Goal: Navigation & Orientation: Find specific page/section

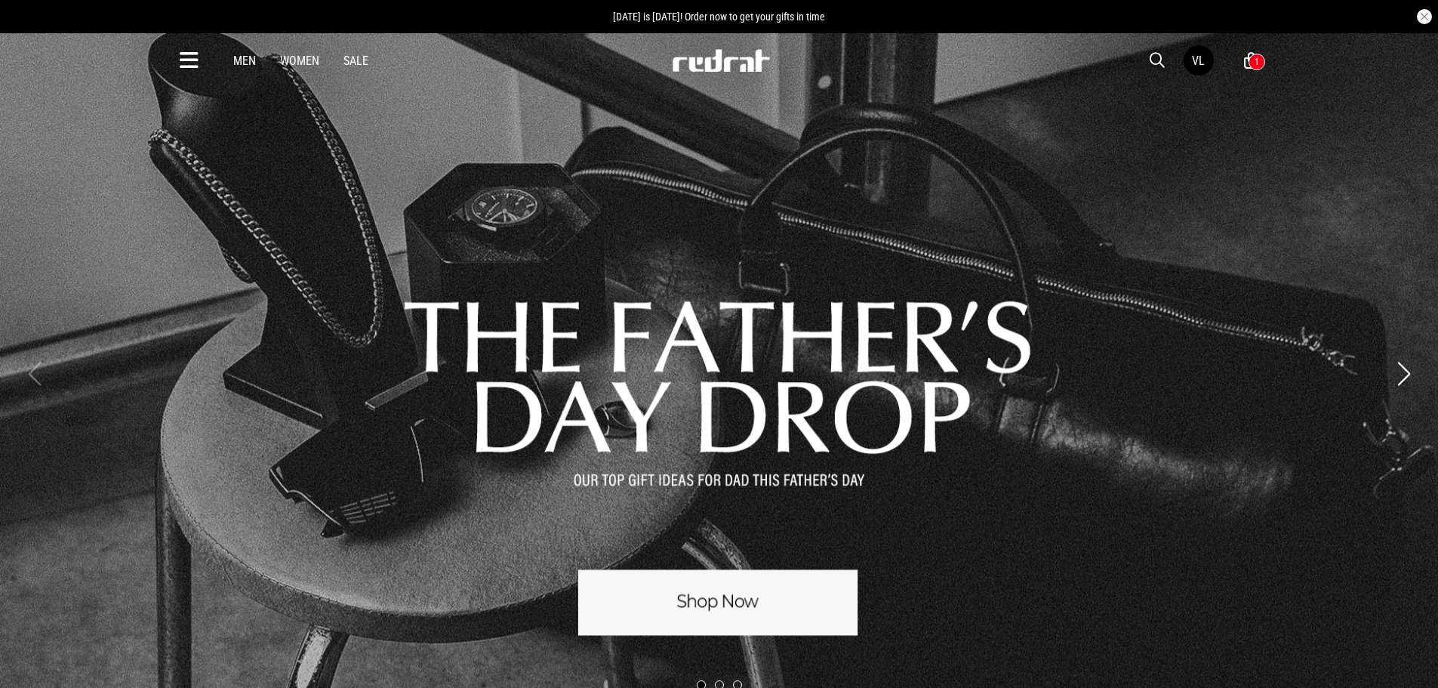
click at [182, 65] on icon at bounding box center [189, 60] width 19 height 25
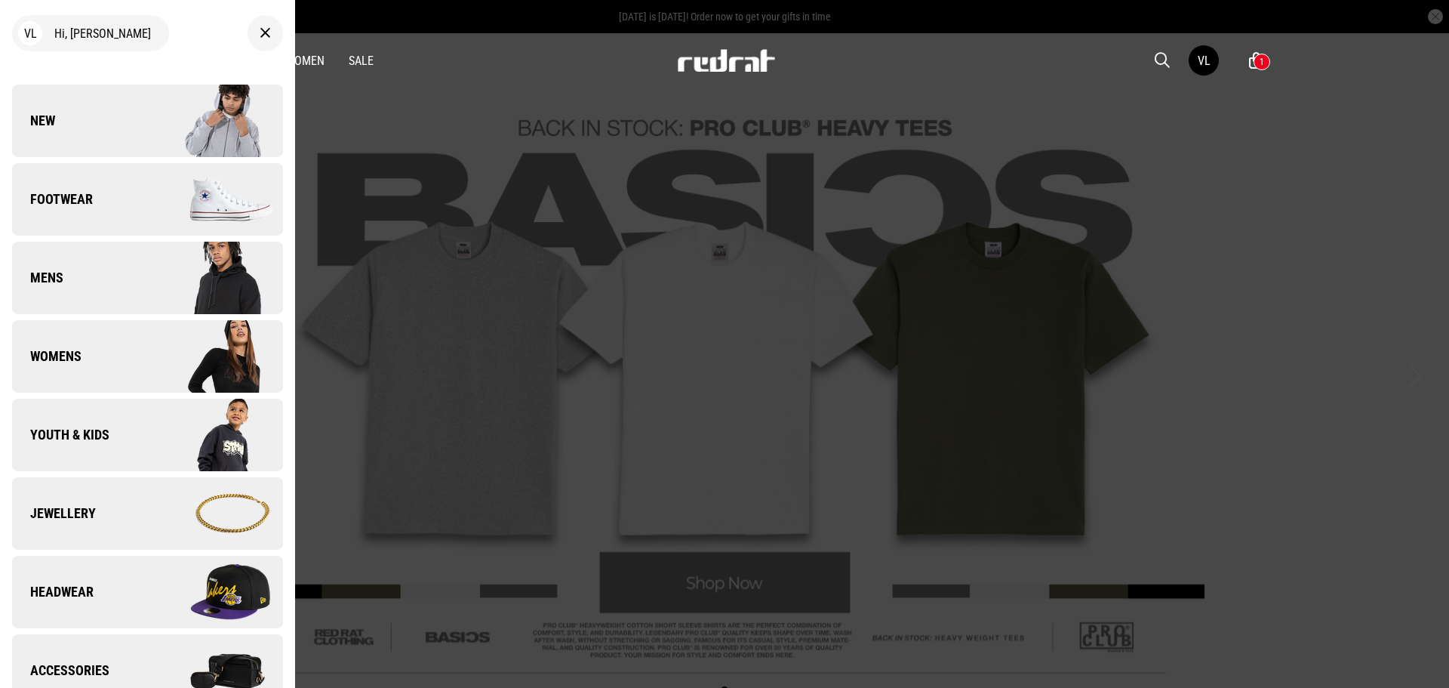
click at [78, 106] on link "New" at bounding box center [147, 121] width 271 height 72
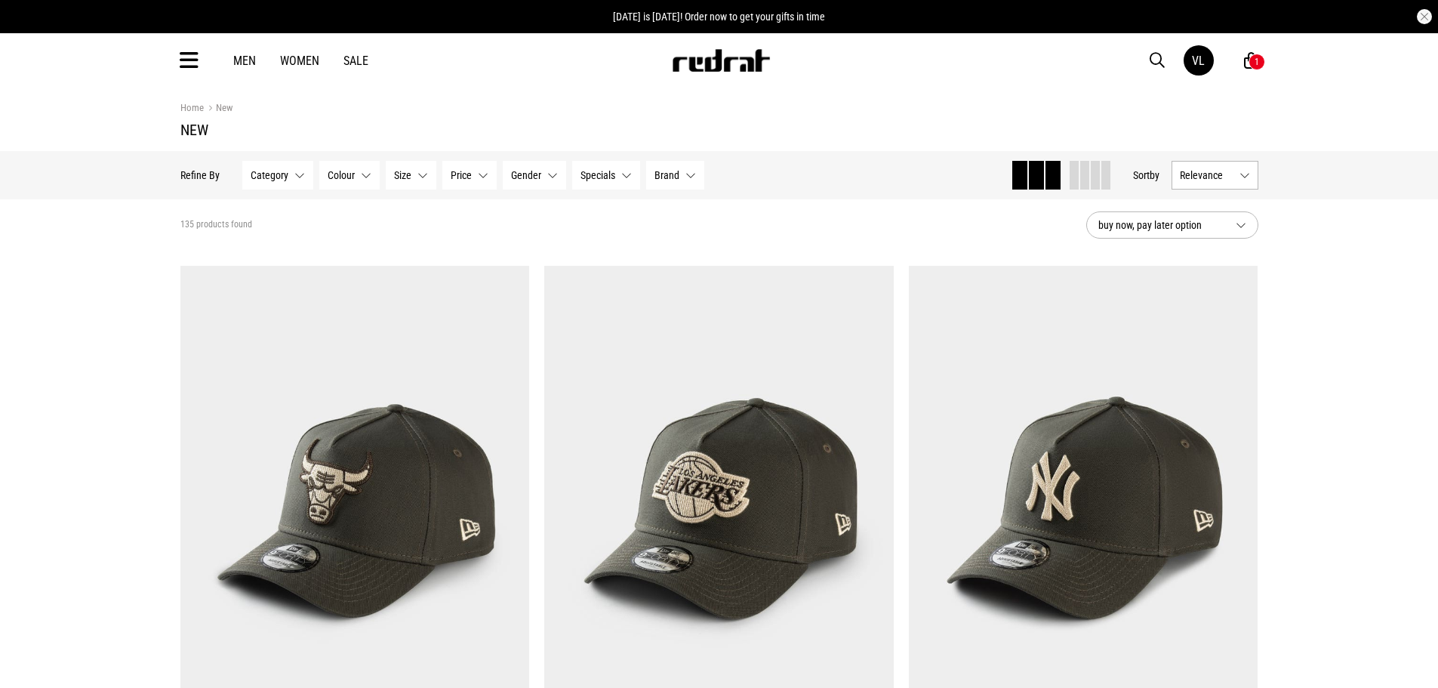
click at [1073, 173] on span at bounding box center [1074, 175] width 9 height 29
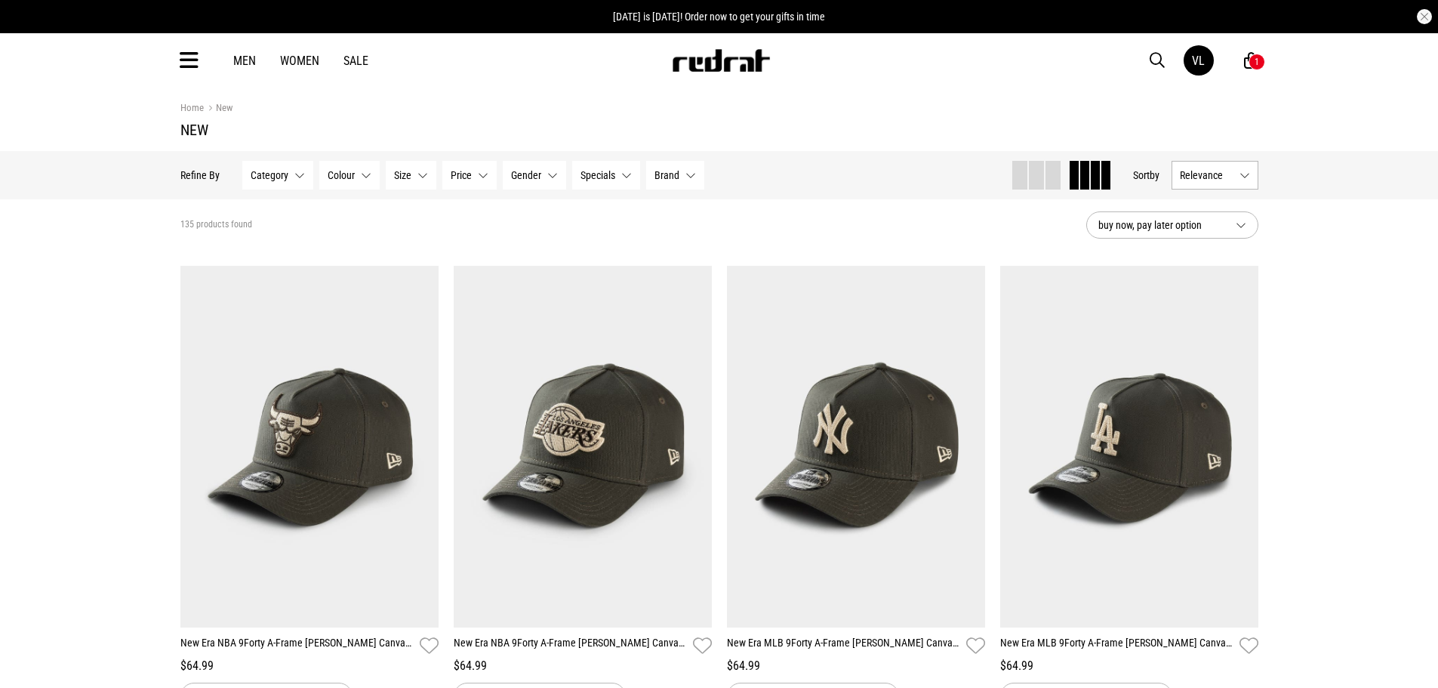
click at [1221, 182] on button "Relevance" at bounding box center [1215, 175] width 87 height 29
click at [1243, 209] on li "Newest" at bounding box center [1214, 202] width 85 height 27
